Goal: Task Accomplishment & Management: Use online tool/utility

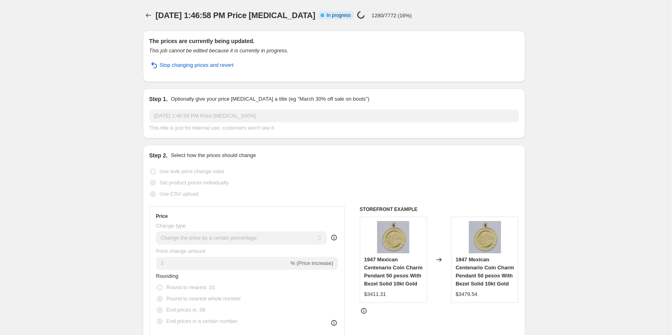
select select "percentage"
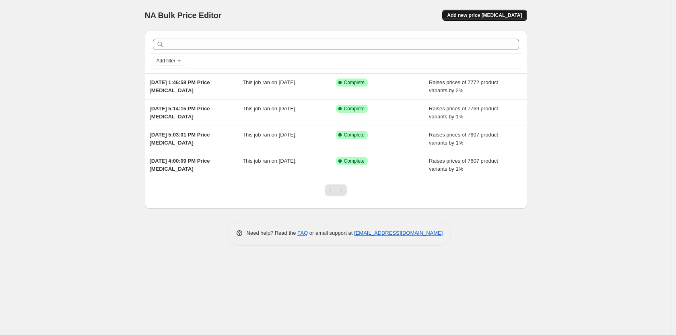
click at [488, 12] on span "Add new price change job" at bounding box center [484, 15] width 75 height 6
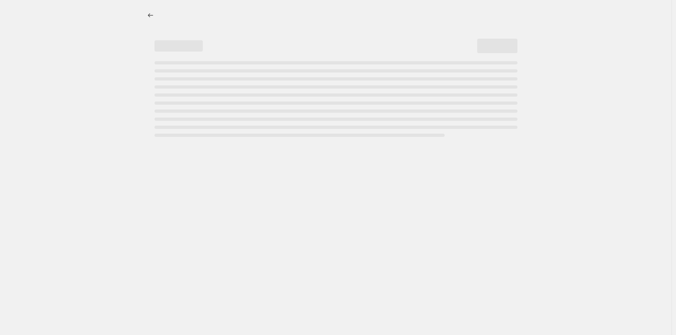
select select "percentage"
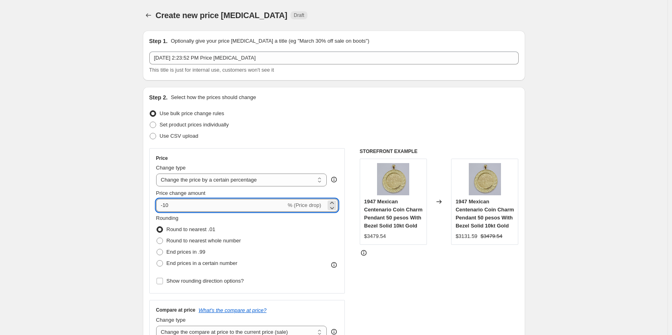
drag, startPoint x: 177, startPoint y: 204, endPoint x: 163, endPoint y: 203, distance: 13.7
click at [163, 203] on input "-10" at bounding box center [221, 205] width 130 height 13
click at [333, 202] on icon at bounding box center [332, 202] width 4 height 2
type input "1"
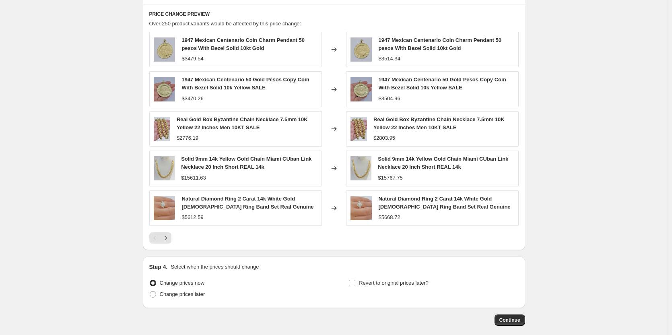
scroll to position [483, 0]
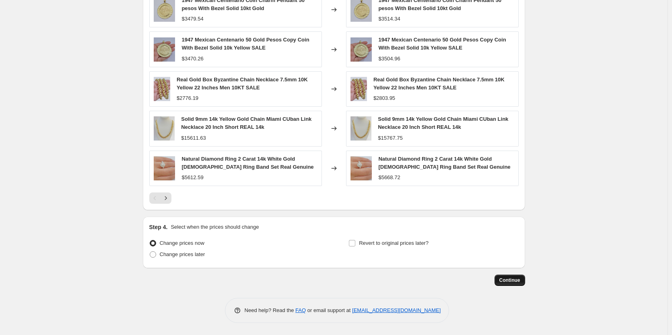
click at [506, 278] on span "Continue" at bounding box center [509, 280] width 21 height 6
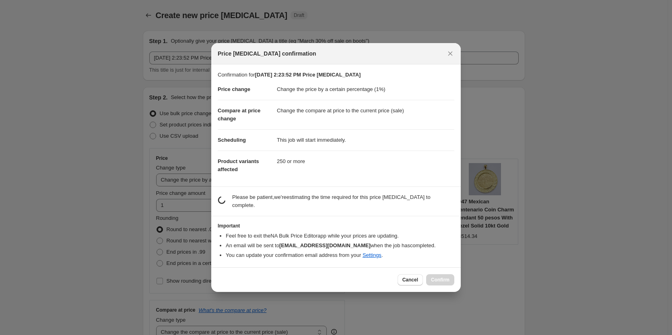
scroll to position [0, 0]
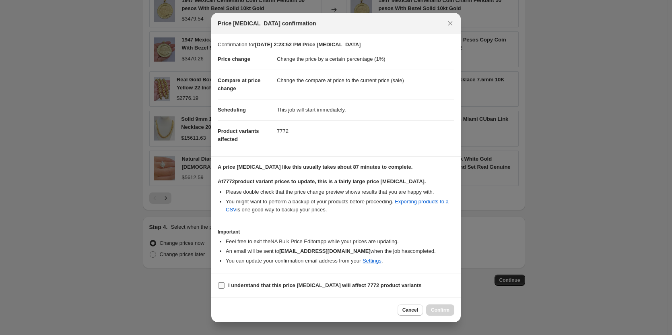
click at [222, 285] on input "I understand that this price change job will affect 7772 product variants" at bounding box center [221, 285] width 6 height 6
checkbox input "true"
click at [444, 309] on span "Confirm" at bounding box center [440, 309] width 18 height 6
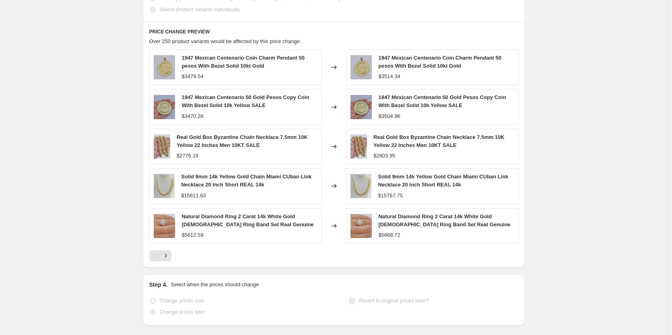
scroll to position [503, 0]
